Goal: Find specific page/section: Find specific page/section

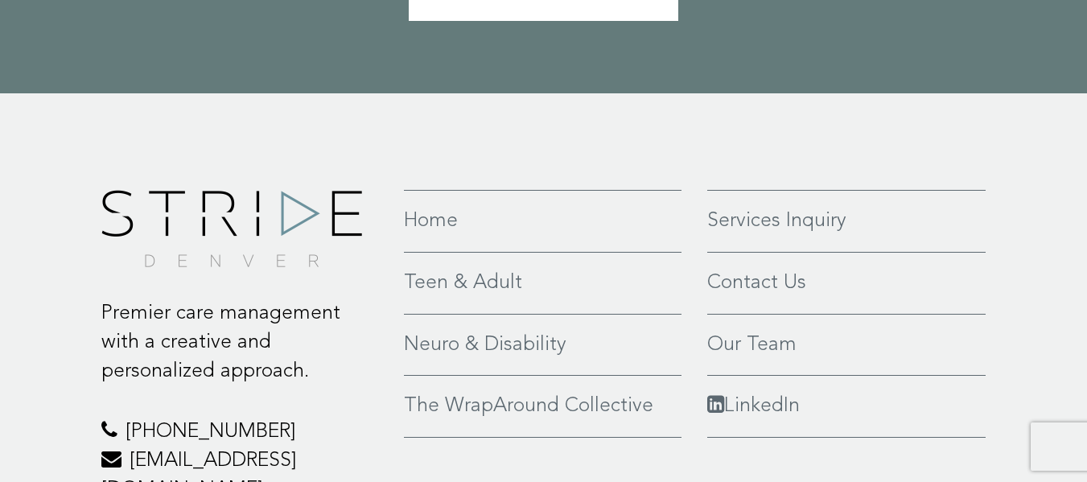
scroll to position [3680, 0]
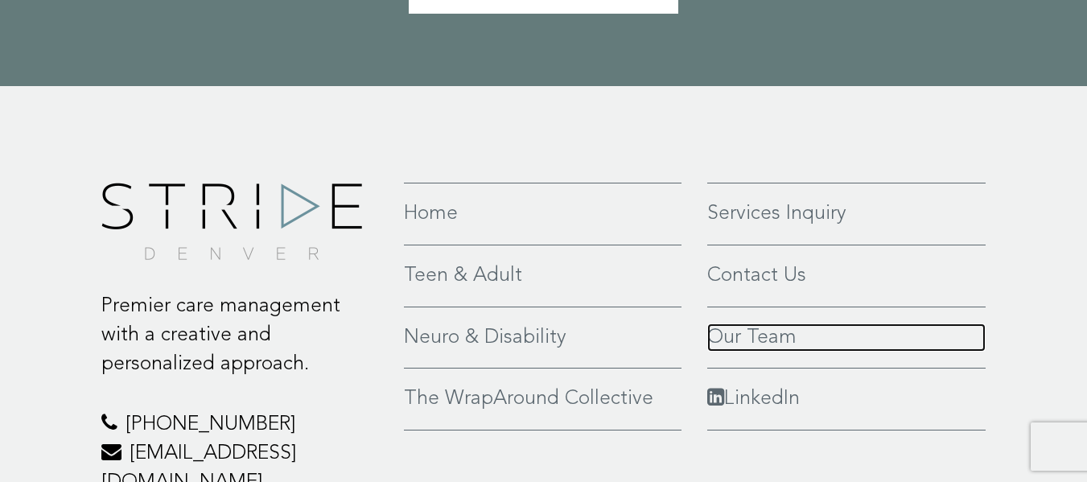
click at [750, 323] on link "Our Team" at bounding box center [846, 337] width 279 height 29
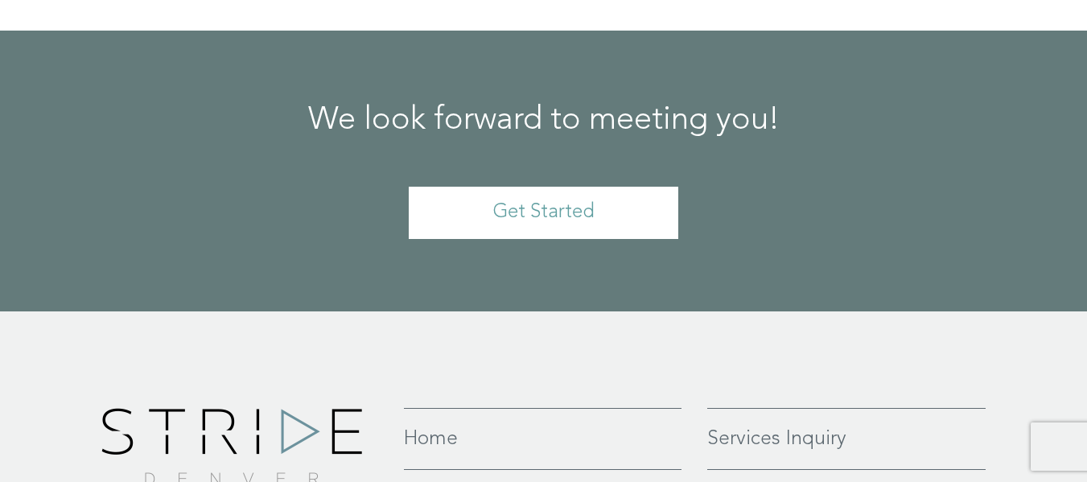
scroll to position [13128, 0]
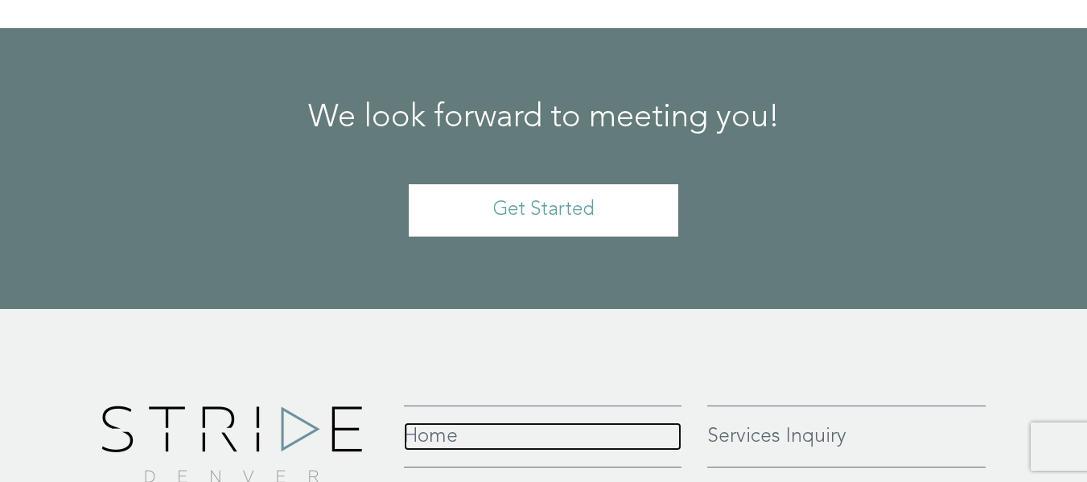
click at [423, 422] on link "Home" at bounding box center [542, 436] width 277 height 29
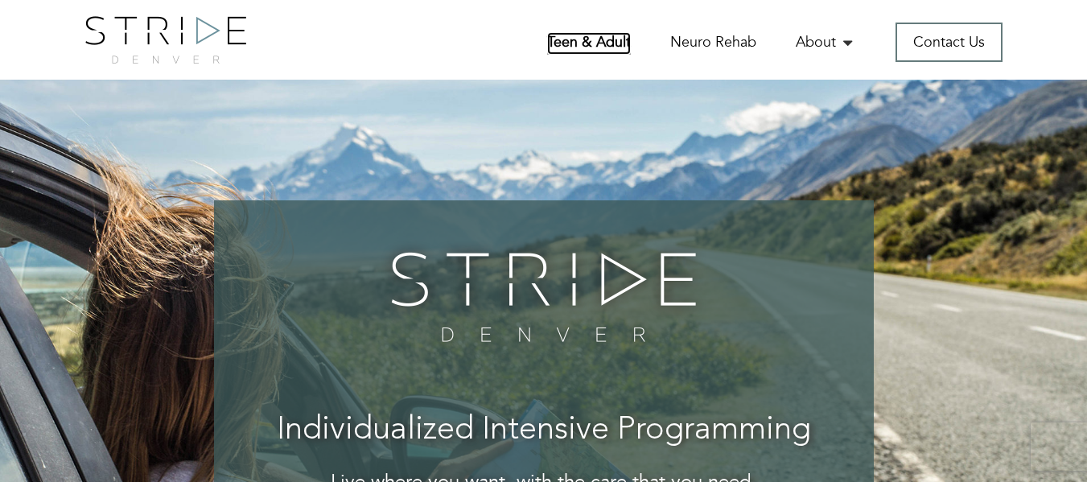
click at [619, 36] on link "Teen & Adult" at bounding box center [589, 43] width 84 height 23
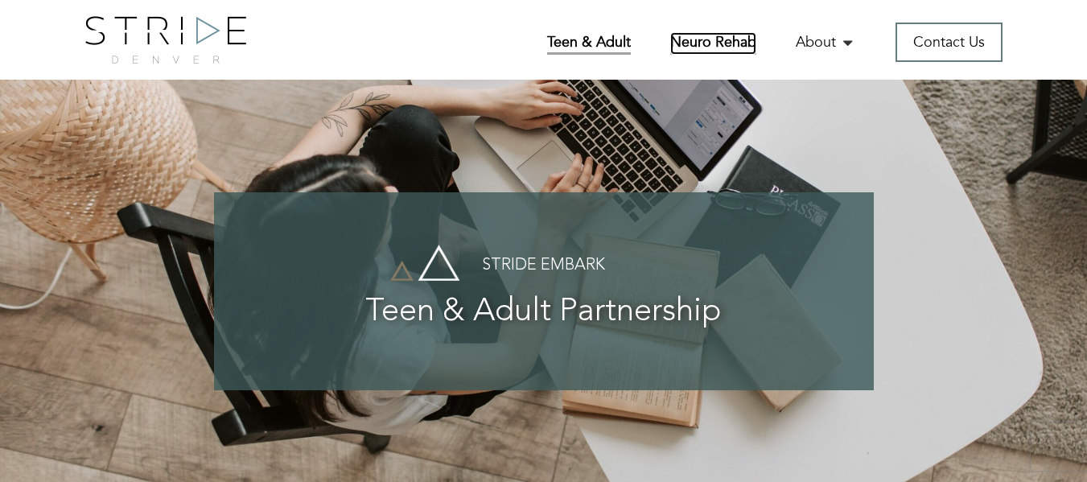
click at [703, 41] on link "Neuro Rehab" at bounding box center [713, 43] width 86 height 23
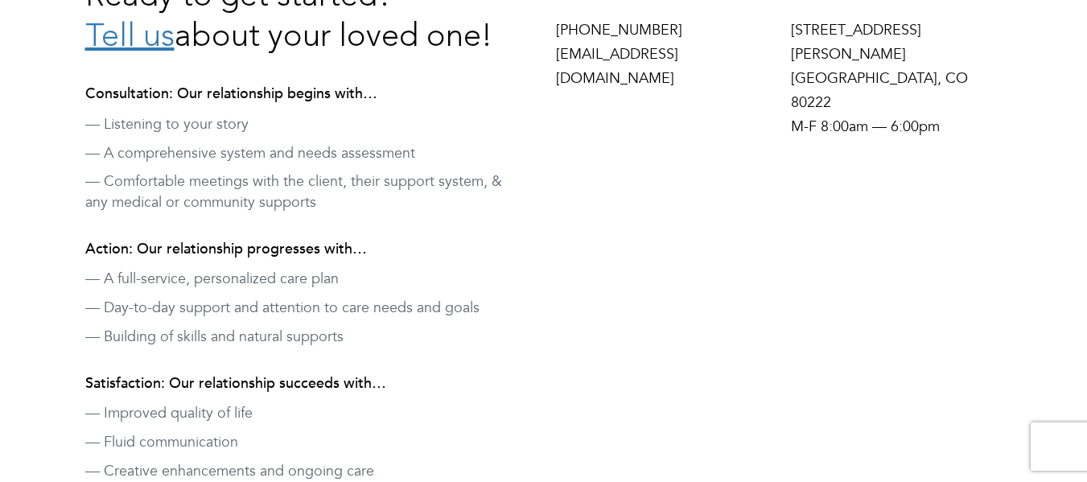
scroll to position [598, 0]
